Goal: Use online tool/utility: Utilize a website feature to perform a specific function

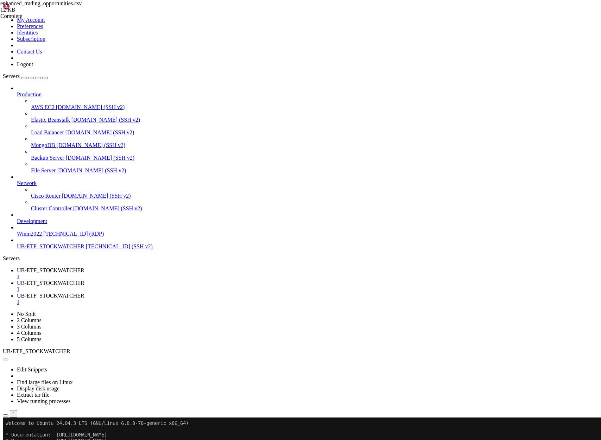
scroll to position [2743, 0]
click at [53, 249] on span "UB-ETF_STOCKWATCHER" at bounding box center [51, 246] width 68 height 6
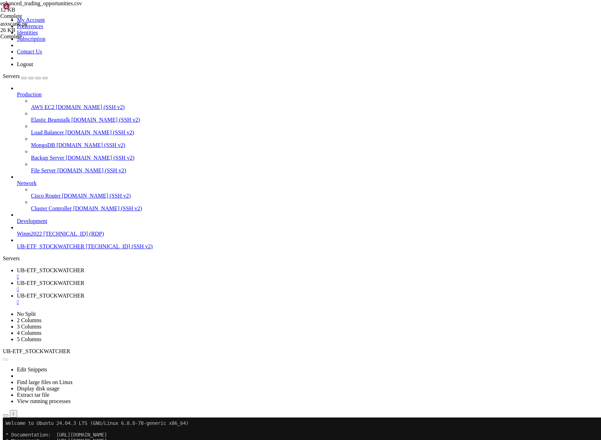
click at [82, 6] on span "enhanced_trading_opportunities.csv" at bounding box center [41, 3] width 82 height 6
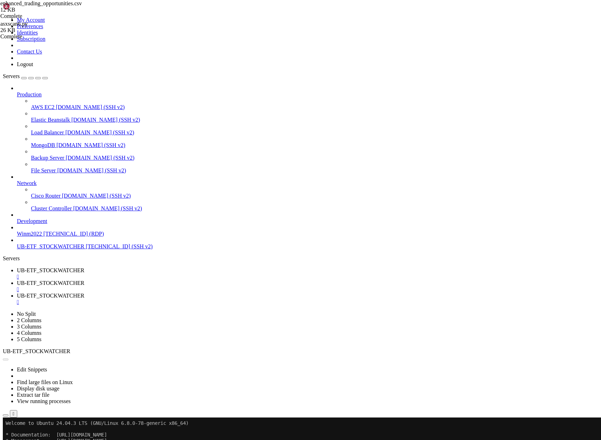
type input "/home/ubuntu/asx-app1"
click at [84, 267] on span "UB-ETF_STOCKWATCHER" at bounding box center [51, 270] width 68 height 6
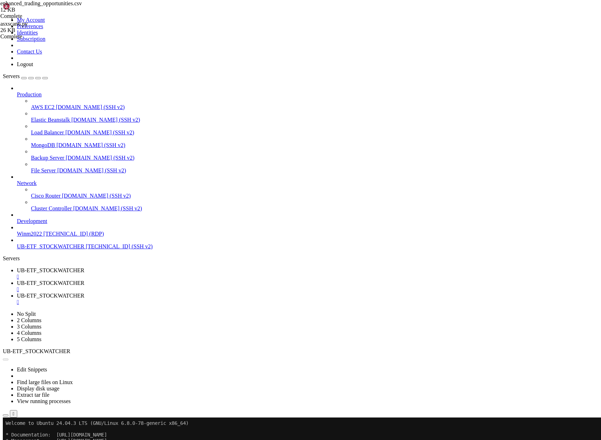
click at [31, 437] on button "Reconnect" at bounding box center [17, 440] width 28 height 7
click at [84, 280] on span "UB-ETF_STOCKWATCHER" at bounding box center [51, 283] width 68 height 6
click at [84, 267] on span "UB-ETF_STOCKWATCHER" at bounding box center [51, 270] width 68 height 6
click at [84, 293] on span "UB-ETF_STOCKWATCHER" at bounding box center [51, 296] width 68 height 6
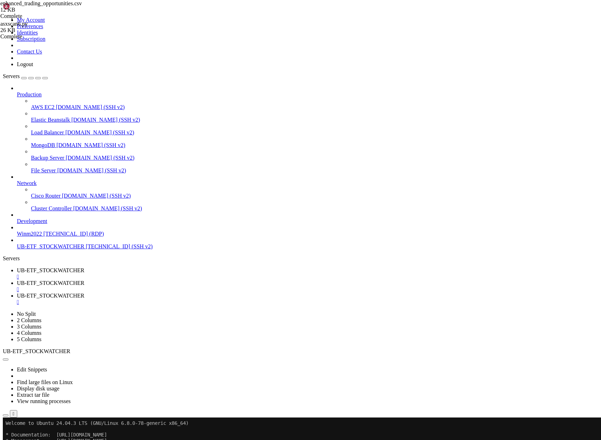
scroll to position [121, 0]
click at [84, 267] on span "UB-ETF_STOCKWATCHER" at bounding box center [51, 270] width 68 height 6
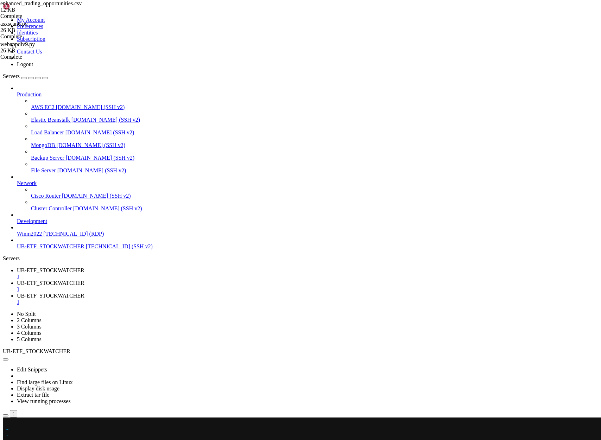
click at [8, 422] on x-row at bounding box center [259, 423] width 506 height 6
drag, startPoint x: 6, startPoint y: 717, endPoint x: 191, endPoint y: 730, distance: 185.8
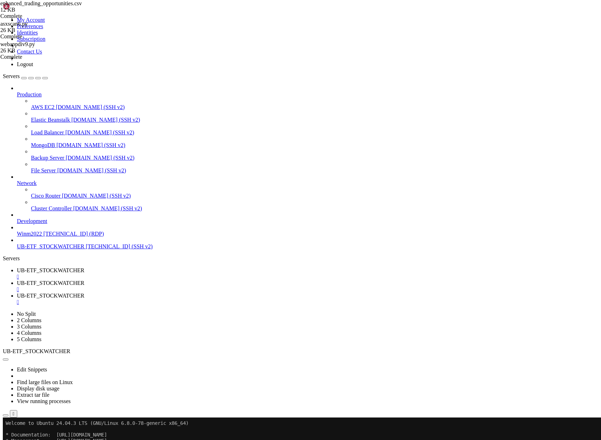
click at [84, 280] on span "UB-ETF_STOCKWATCHER" at bounding box center [51, 283] width 68 height 6
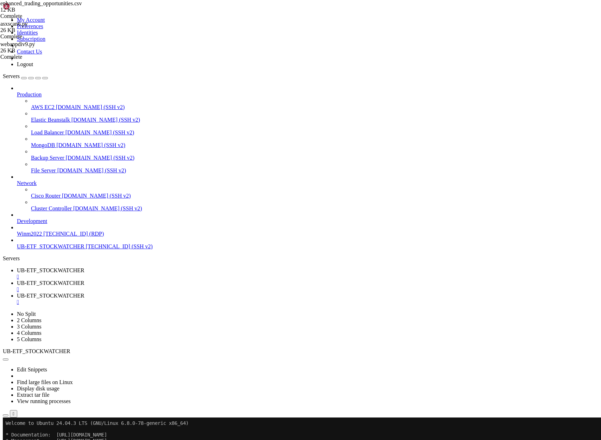
click at [84, 267] on span "UB-ETF_STOCKWATCHER" at bounding box center [51, 270] width 68 height 6
drag, startPoint x: 7, startPoint y: 524, endPoint x: 347, endPoint y: 570, distance: 343.9
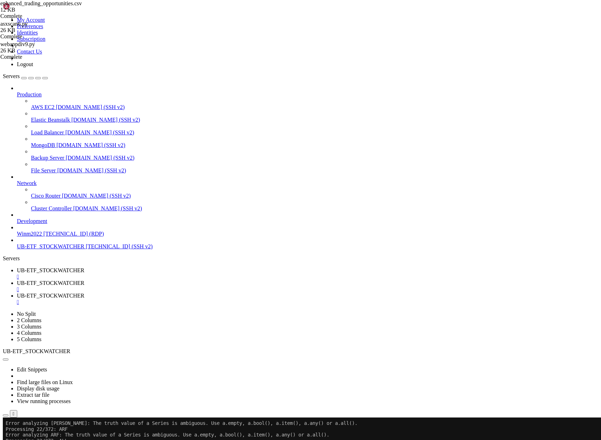
scroll to position [1691, 0]
drag, startPoint x: 7, startPoint y: 627, endPoint x: 356, endPoint y: 663, distance: 351.0
drag, startPoint x: 331, startPoint y: 786, endPoint x: 111, endPoint y: 654, distance: 256.5
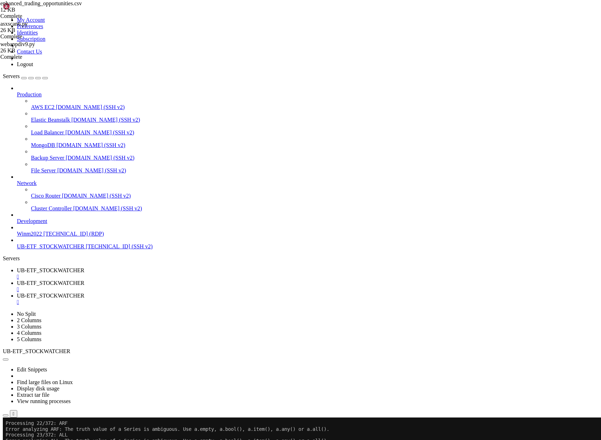
drag, startPoint x: 87, startPoint y: 798, endPoint x: 5, endPoint y: 626, distance: 190.2
click at [7, 422] on x-row at bounding box center [259, 423] width 506 height 6
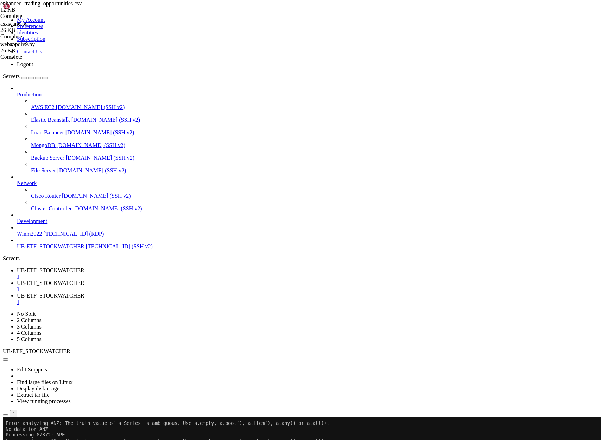
scroll to position [2223, 0]
drag, startPoint x: 243, startPoint y: 734, endPoint x: 112, endPoint y: 710, distance: 133.1
drag, startPoint x: 338, startPoint y: 789, endPoint x: 5, endPoint y: 499, distance: 441.2
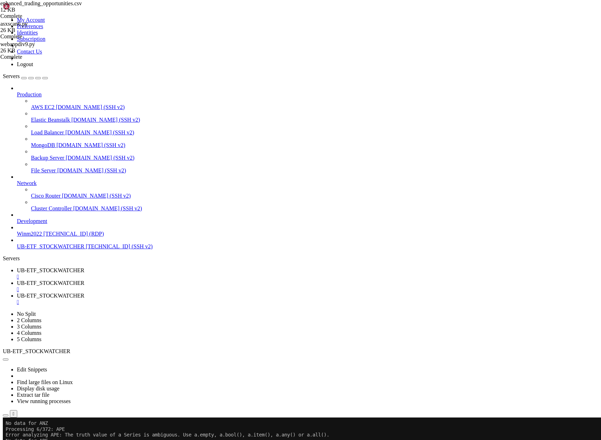
copy div "Processing 10/372: AUB Error analyzing AUB: The truth value of a Series is ambi…"
drag, startPoint x: 348, startPoint y: 797, endPoint x: 5, endPoint y: 671, distance: 365.3
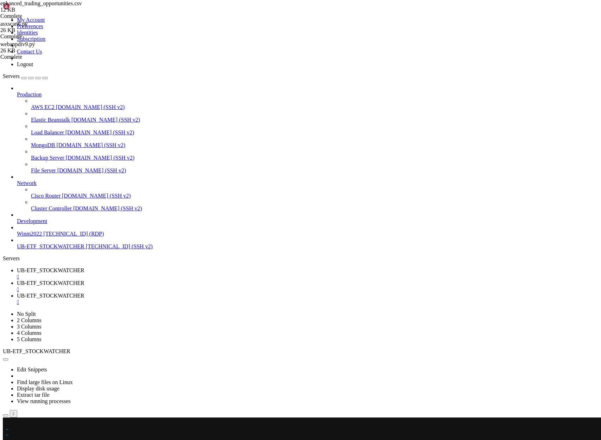
click at [7, 424] on x-row at bounding box center [259, 423] width 506 height 6
drag, startPoint x: 243, startPoint y: 735, endPoint x: 7, endPoint y: 580, distance: 282.5
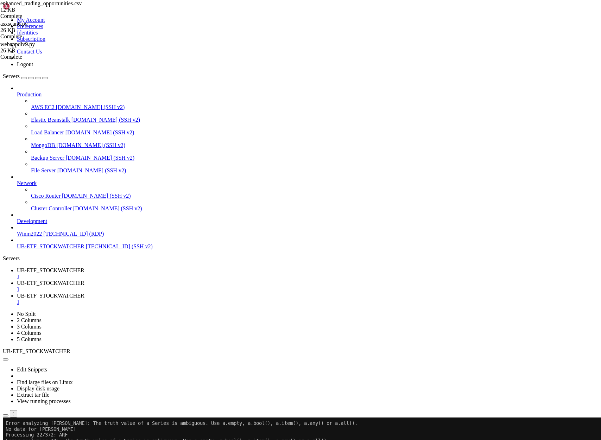
copy div "No data for ANN Processing 22/372: ARF Error analyzing ARF: The truth value of …"
click at [7, 422] on x-row at bounding box center [259, 423] width 506 height 6
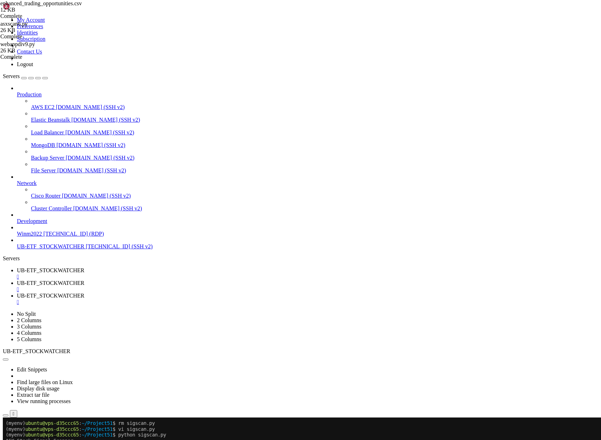
drag, startPoint x: 331, startPoint y: 783, endPoint x: 6, endPoint y: 481, distance: 443.5
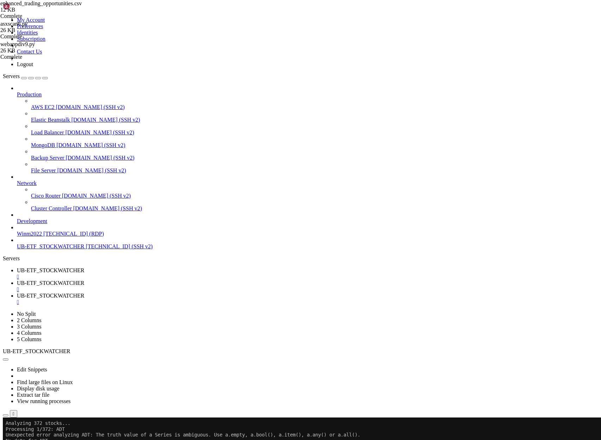
drag, startPoint x: 62, startPoint y: 685, endPoint x: 6, endPoint y: 656, distance: 62.9
copy div "Processing 14/372: ADH Unexpected error analyzing ADH: The truth value of a Ser…"
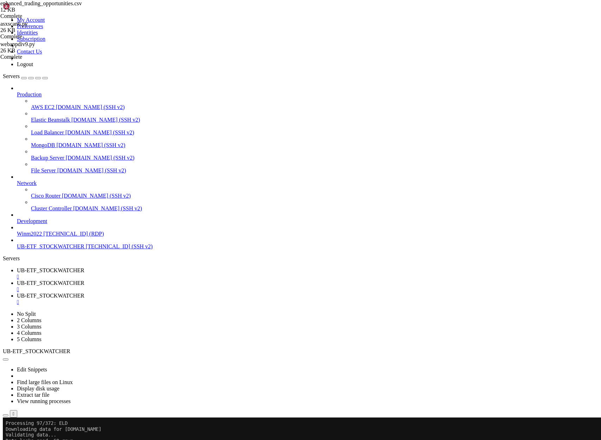
click at [84, 280] on span "UB-ETF_STOCKWATCHER" at bounding box center [51, 283] width 68 height 6
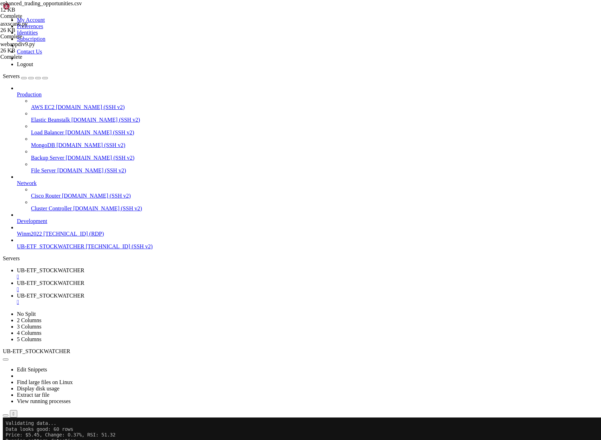
drag, startPoint x: 151, startPoint y: 753, endPoint x: 6, endPoint y: 712, distance: 150.0
click at [84, 267] on span "UB-ETF_STOCKWATCHER" at bounding box center [51, 270] width 68 height 6
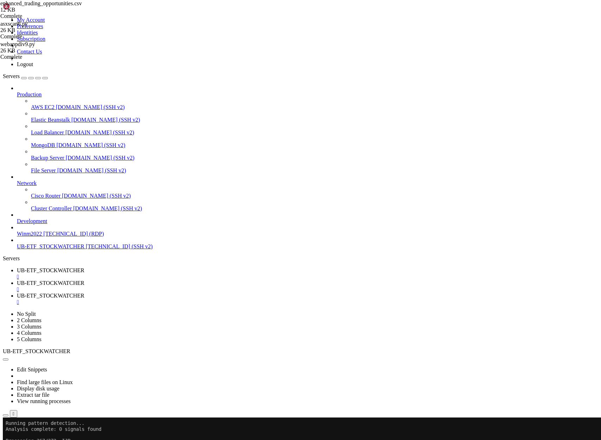
click at [84, 280] on span "UB-ETF_STOCKWATCHER" at bounding box center [51, 283] width 68 height 6
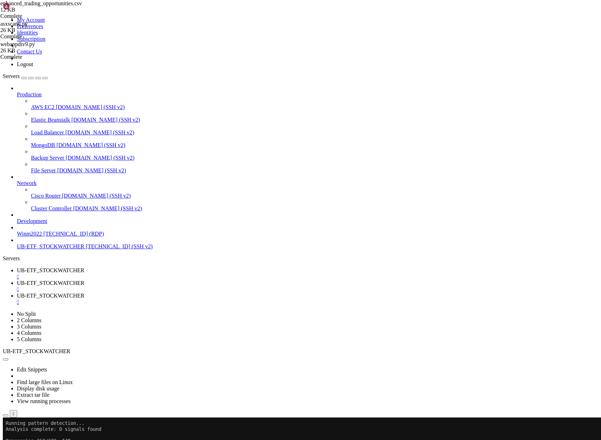
drag, startPoint x: 139, startPoint y: 668, endPoint x: 7, endPoint y: 638, distance: 135.4
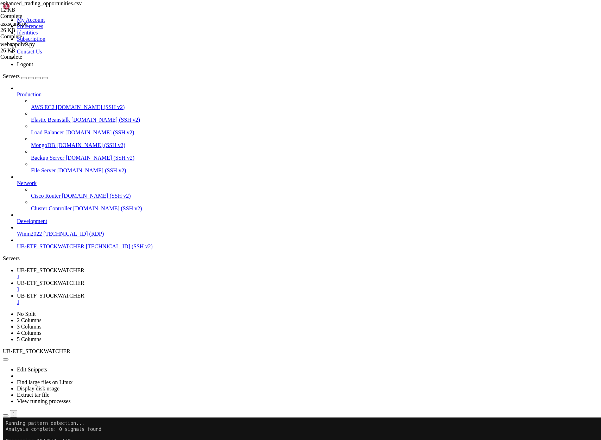
scroll to position [4551, 0]
drag, startPoint x: 165, startPoint y: 820, endPoint x: 6, endPoint y: 675, distance: 215.1
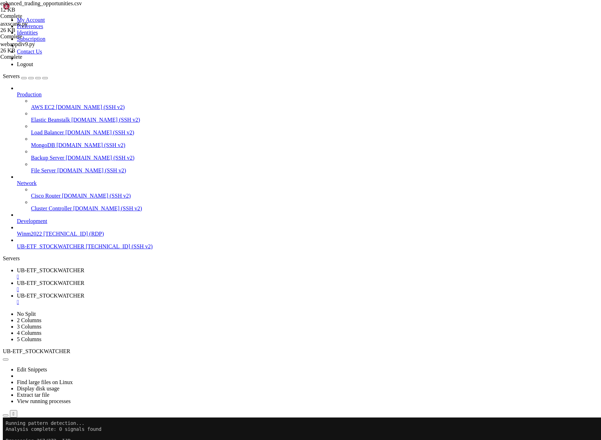
scroll to position [5358, 0]
drag, startPoint x: 152, startPoint y: 648, endPoint x: 6, endPoint y: 558, distance: 172.0
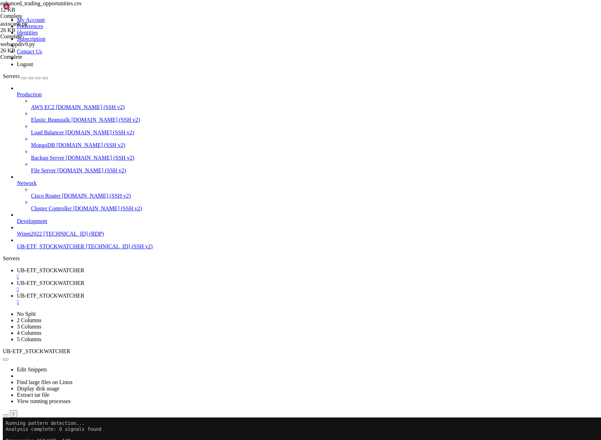
drag, startPoint x: 141, startPoint y: 838, endPoint x: 8, endPoint y: 764, distance: 151.9
copy div "Analyzing 372 stocks with enhanced strategies... Processing 1/372: ADT ✗ ADT: A…"
drag, startPoint x: 13, startPoint y: 596, endPoint x: 8, endPoint y: 556, distance: 41.1
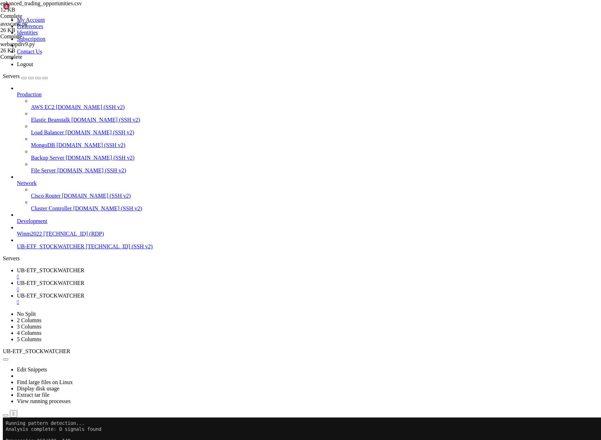
copy div "" asx300 ": [ " ADT "," AGL "," ALQ "," AMP "," ANZ "," APE "," APA "," ARB ","…"
drag, startPoint x: 152, startPoint y: 807, endPoint x: 5, endPoint y: 692, distance: 186.1
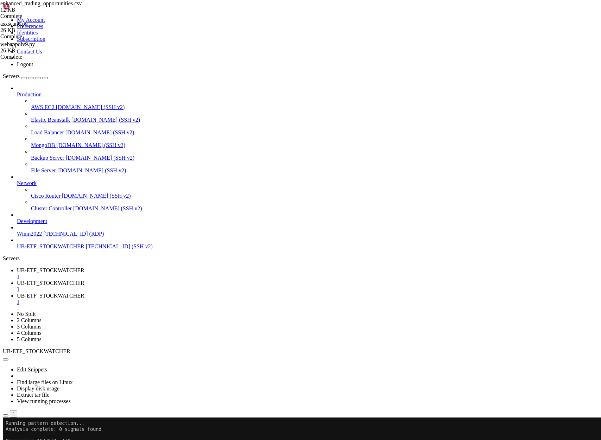
scroll to position [6376, 0]
copy div "Processing 7/372: APA.AX ✗ APA.AX: Analysis failed or insufficient data Process…"
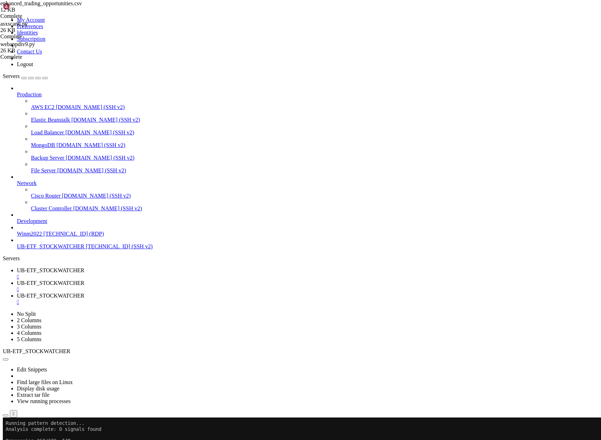
drag, startPoint x: 55, startPoint y: 546, endPoint x: 283, endPoint y: 649, distance: 250.1
drag, startPoint x: 235, startPoint y: 538, endPoint x: 283, endPoint y: 540, distance: 47.8
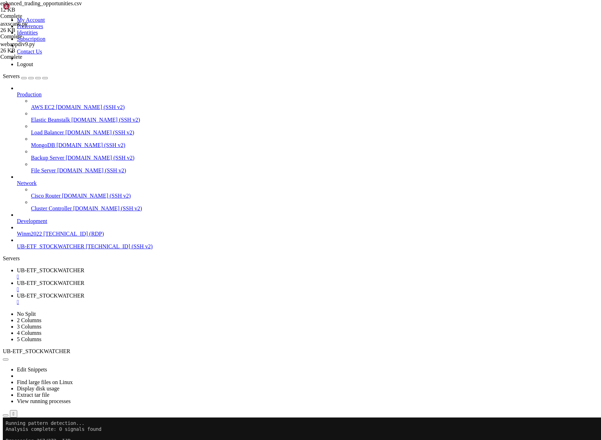
drag, startPoint x: 167, startPoint y: 592, endPoint x: 10, endPoint y: 509, distance: 177.3
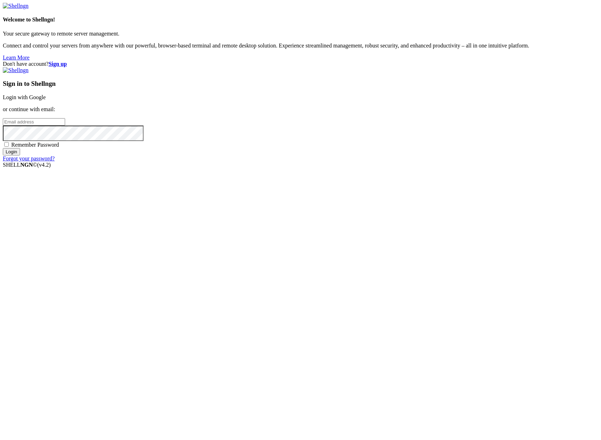
click at [65, 126] on input "email" at bounding box center [34, 121] width 62 height 7
type input "claude.berlouis@gmail.com"
click at [3, 148] on input "Login" at bounding box center [11, 151] width 17 height 7
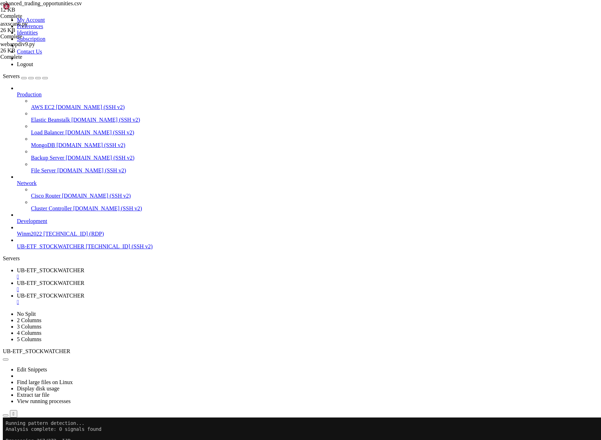
scroll to position [269, 0]
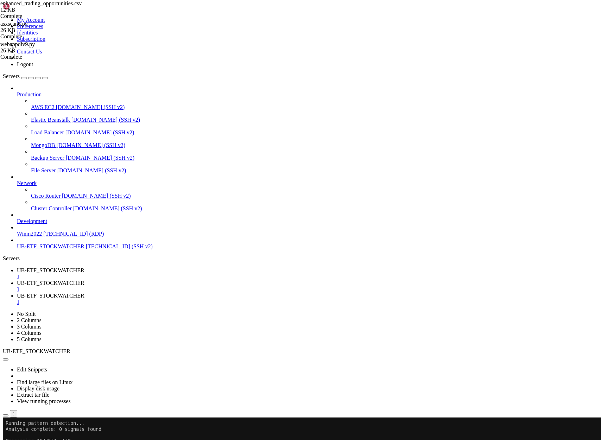
drag, startPoint x: 96, startPoint y: 879, endPoint x: 6, endPoint y: 820, distance: 107.2
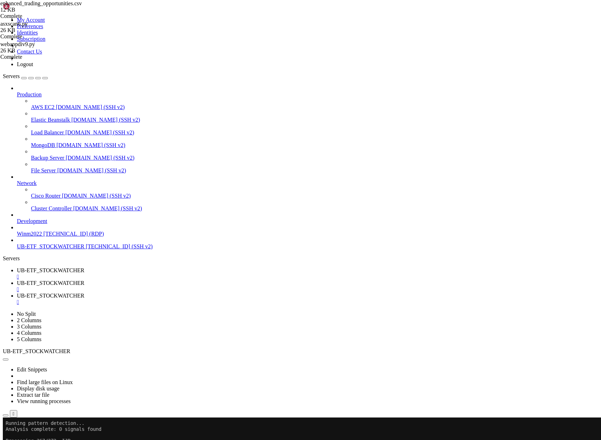
click at [84, 267] on span "UB-ETF_STOCKWATCHER" at bounding box center [51, 270] width 68 height 6
